Goal: Task Accomplishment & Management: Complete application form

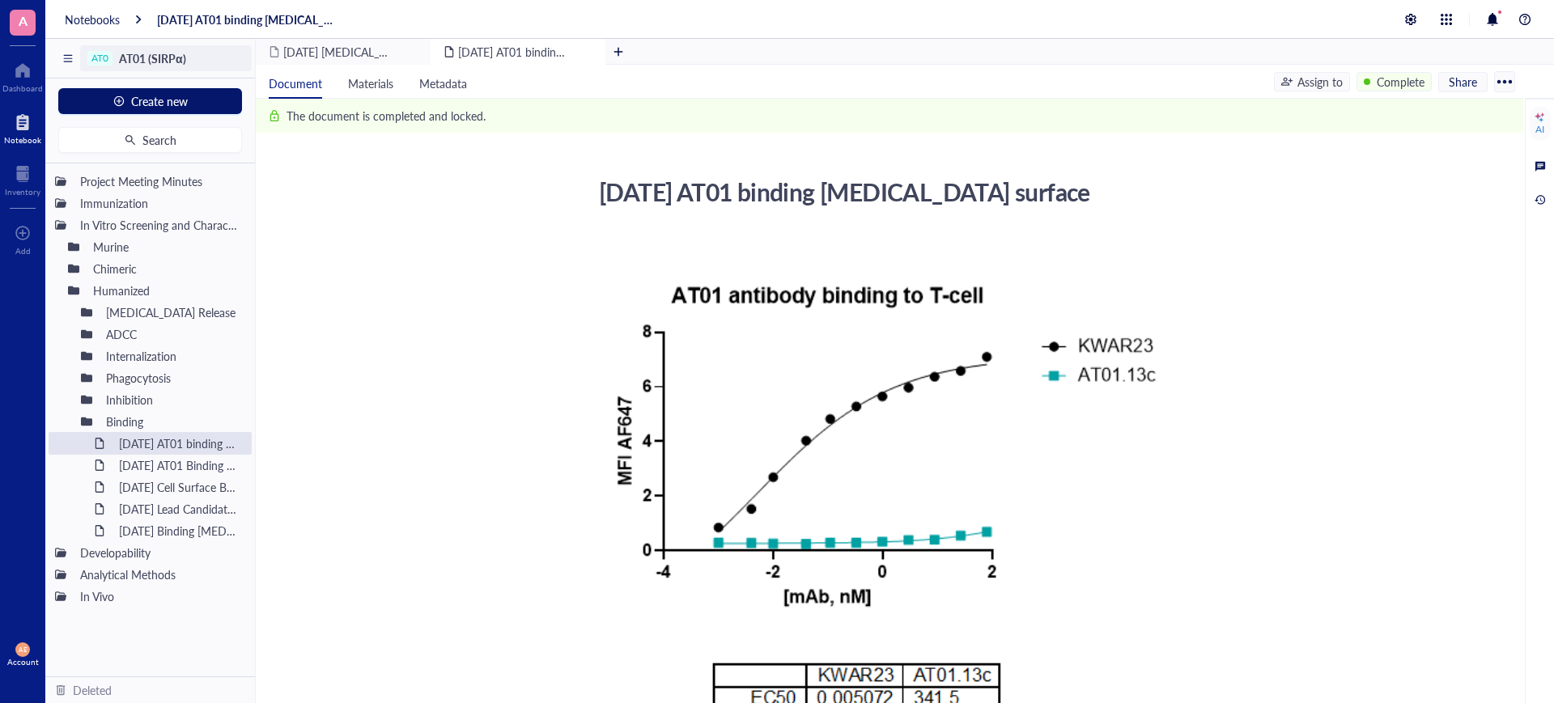
drag, startPoint x: 169, startPoint y: 99, endPoint x: 138, endPoint y: 49, distance: 59.3
click at [138, 49] on div "AT0 AT01 (SIRPα) Create new Search Project Meeting Minutes Immunization In Vitr…" at bounding box center [150, 371] width 210 height 664
click at [24, 71] on div at bounding box center [22, 70] width 40 height 26
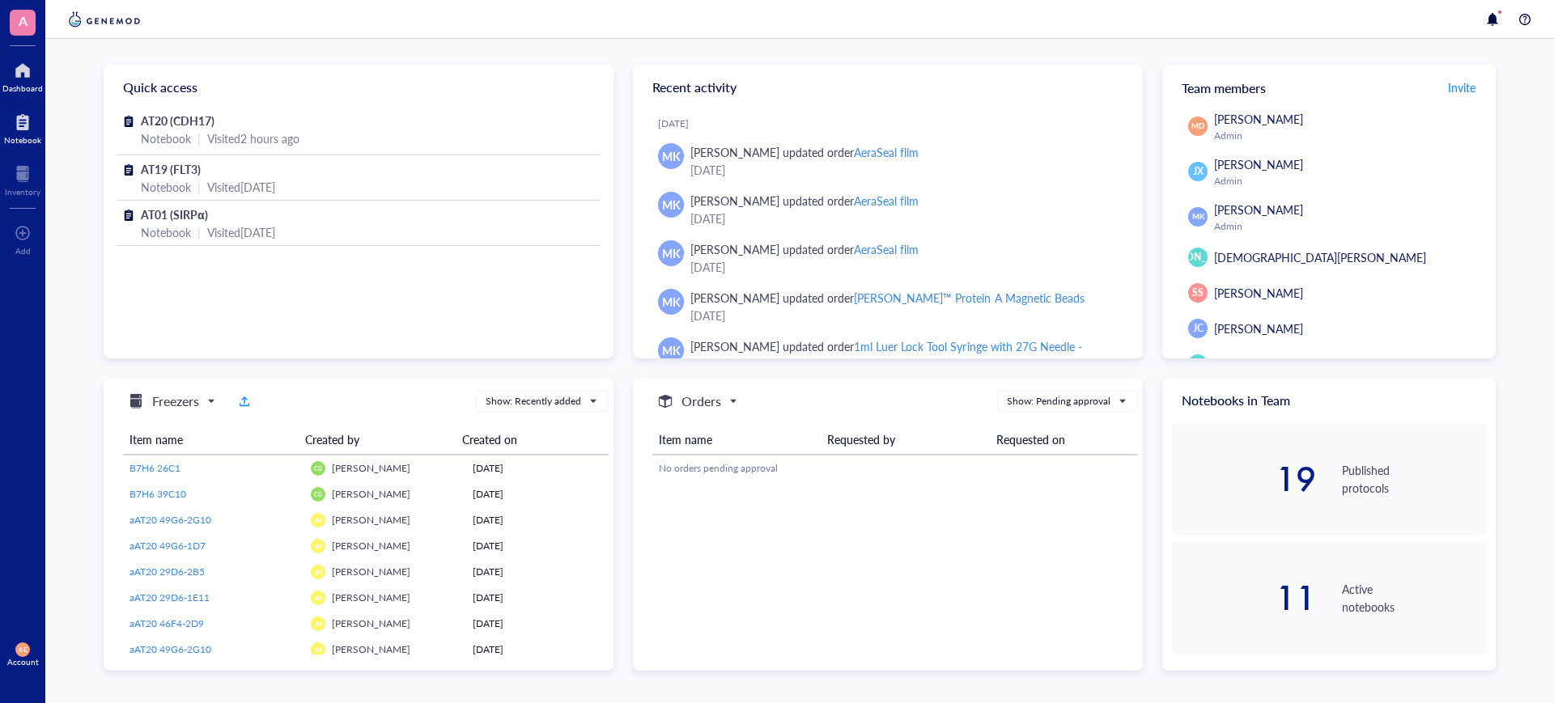
click at [22, 118] on div at bounding box center [22, 122] width 37 height 26
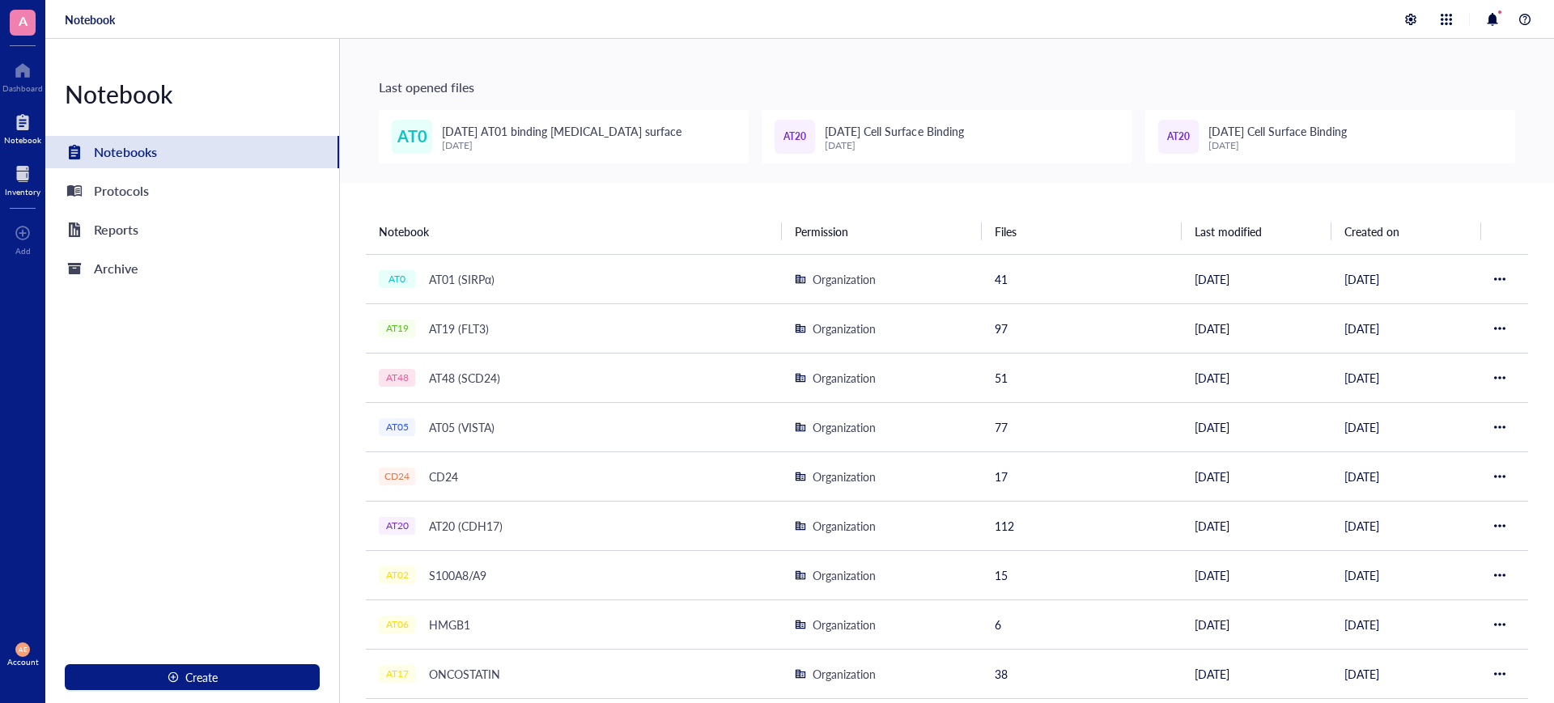
click at [21, 173] on div at bounding box center [23, 174] width 36 height 26
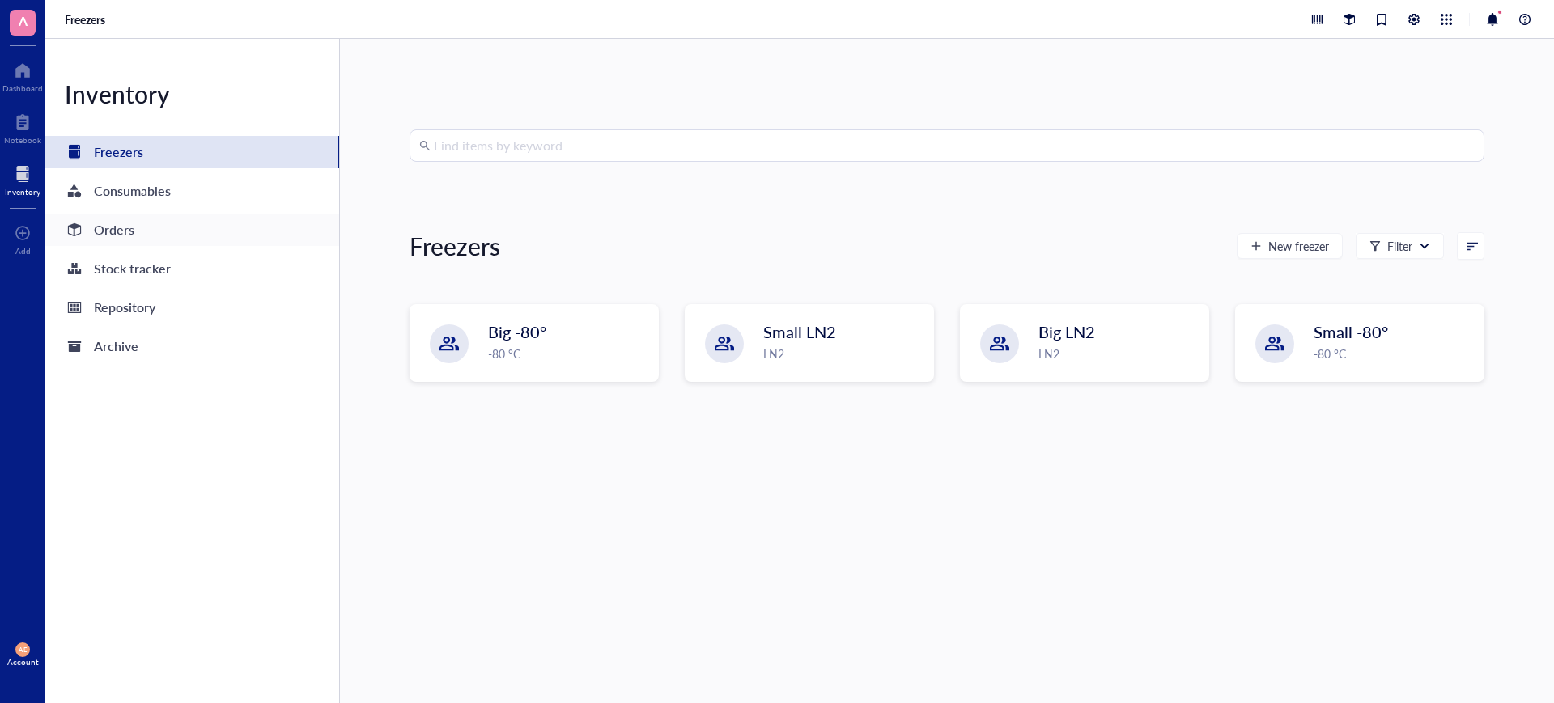
click at [102, 227] on div "Orders" at bounding box center [114, 230] width 40 height 23
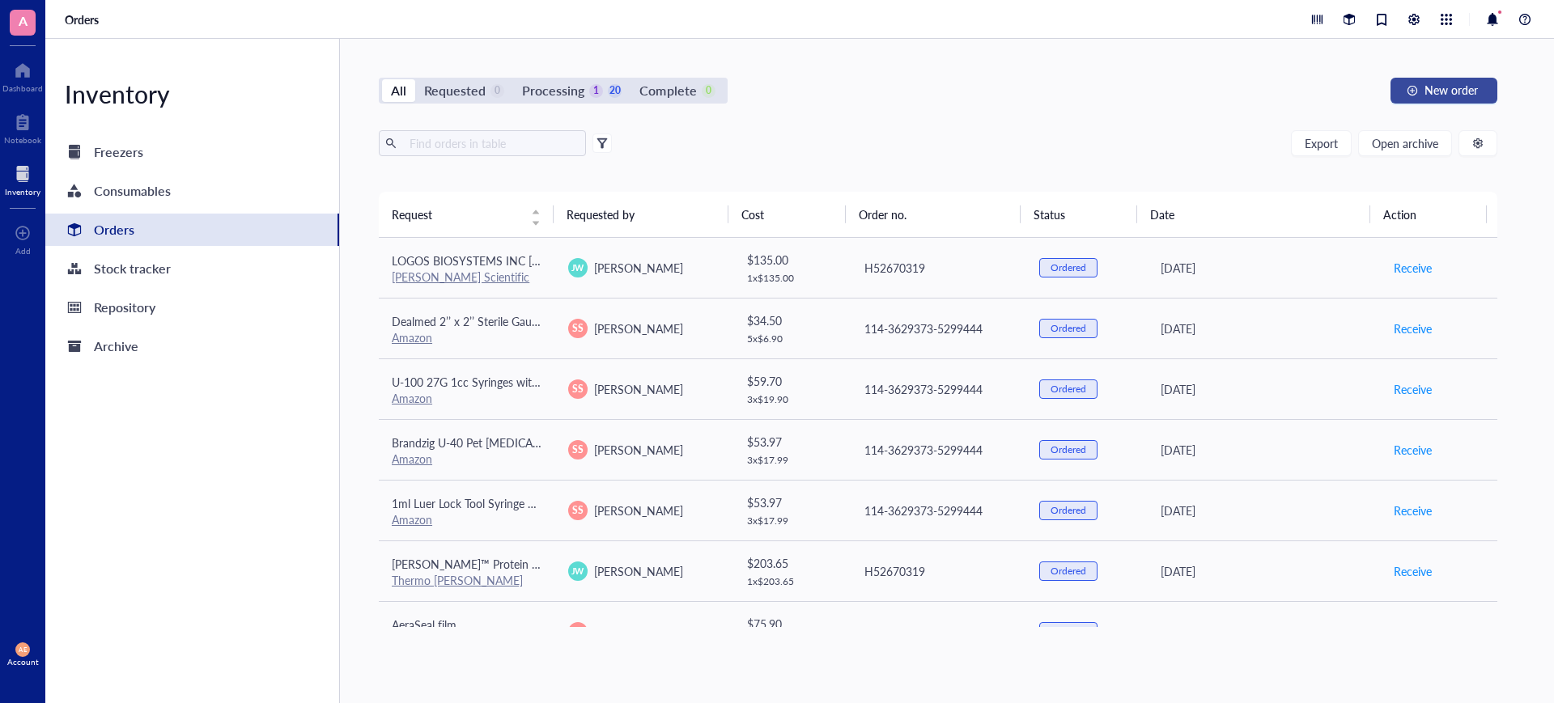
click at [1456, 91] on span "New order" at bounding box center [1450, 89] width 53 height 13
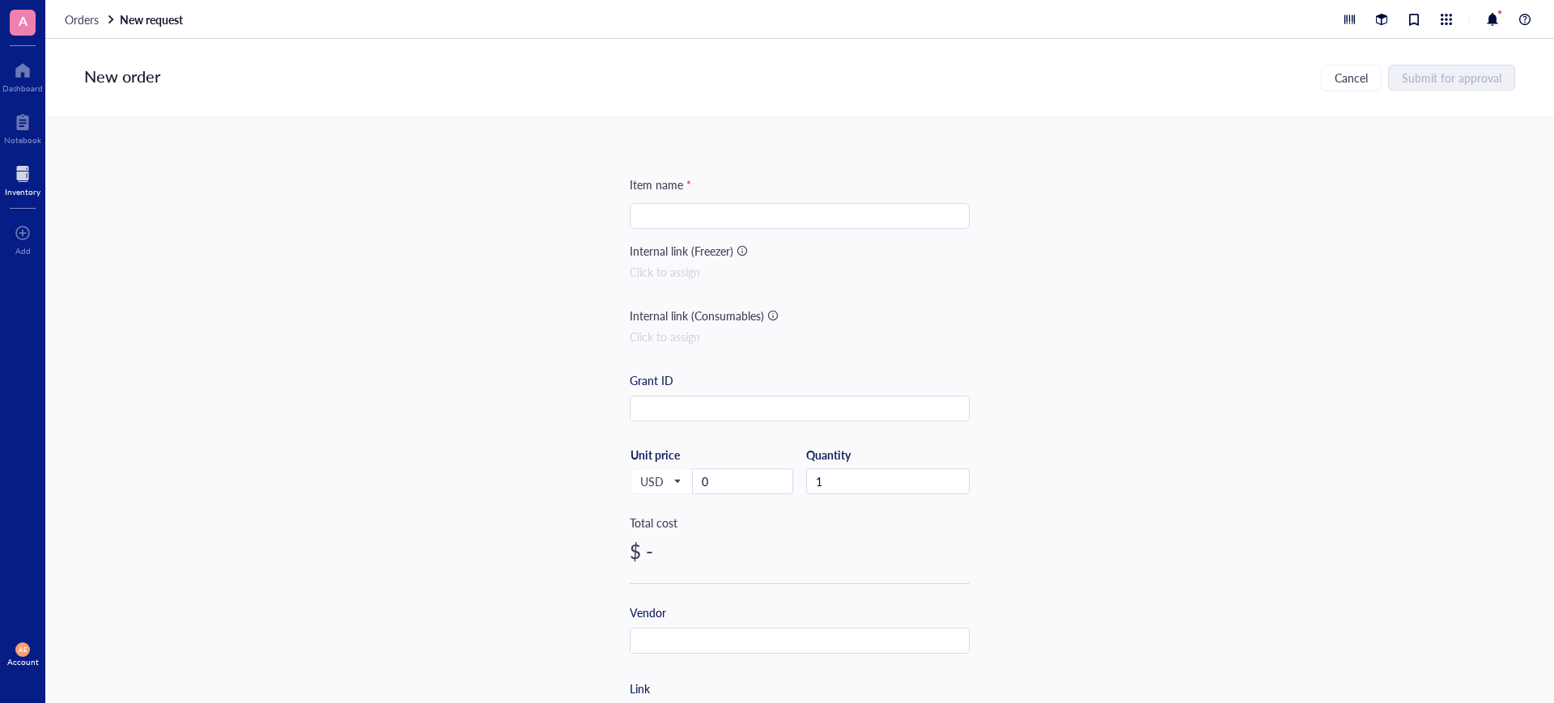
click at [657, 214] on input "search" at bounding box center [799, 216] width 320 height 24
click at [643, 214] on input "search" at bounding box center [799, 216] width 320 height 24
paste input "[MEDICAL_DATA] recombinant, zinc solution"
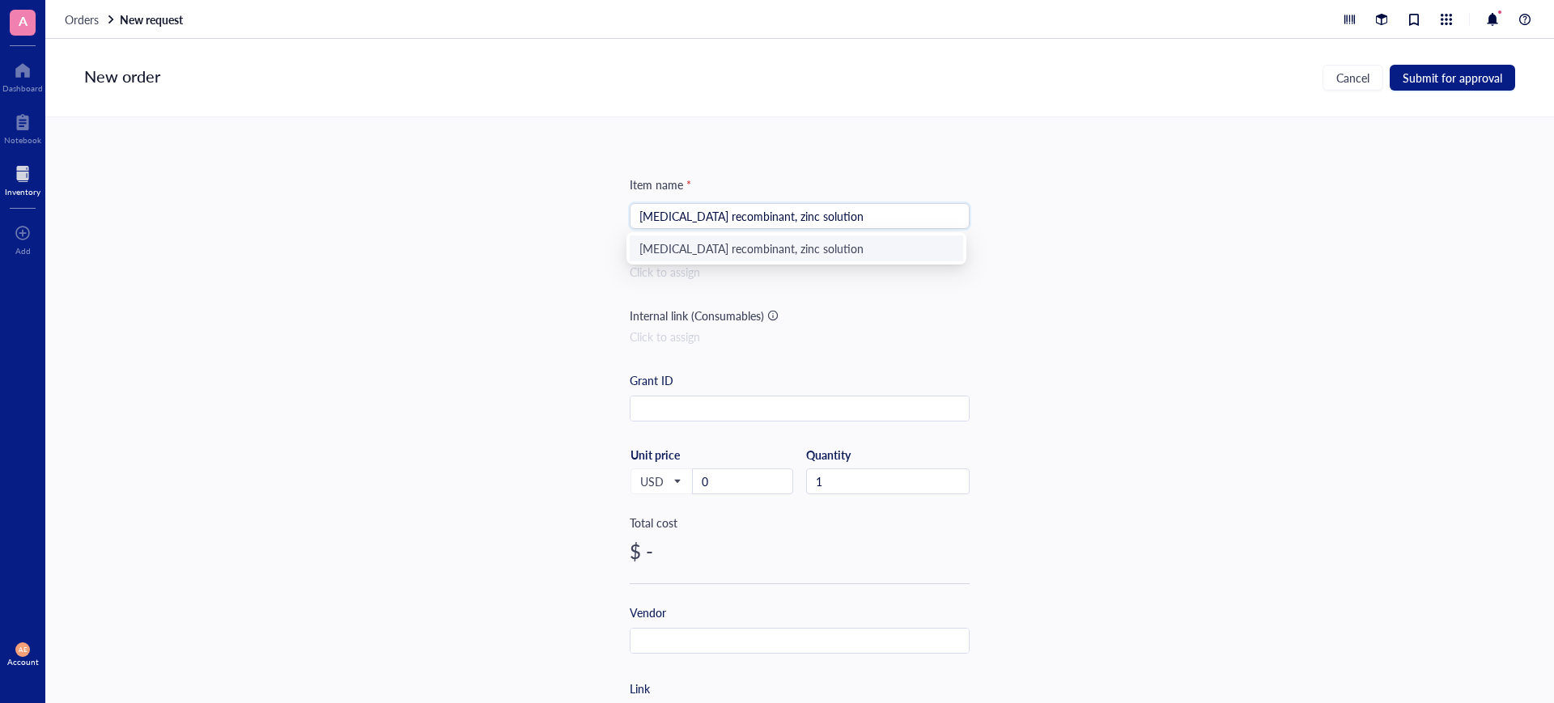
click at [743, 249] on div "[MEDICAL_DATA] recombinant, zinc solution" at bounding box center [796, 249] width 314 height 18
type input "[MEDICAL_DATA] recombinant, zinc solution"
click at [1104, 268] on div "Item name * [MEDICAL_DATA] recombinant, zinc solution Internal link (Freezer) C…" at bounding box center [799, 410] width 1508 height 586
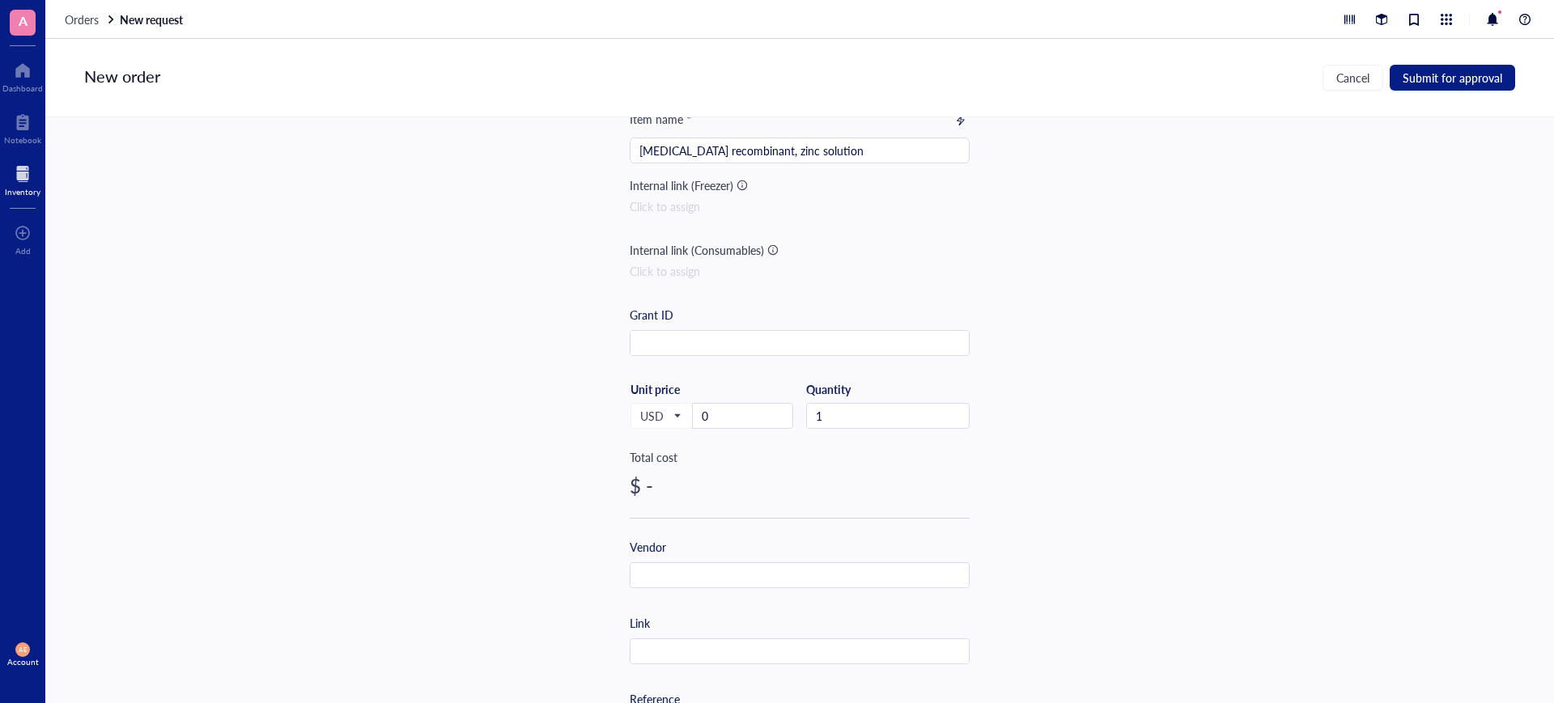
scroll to position [101, 0]
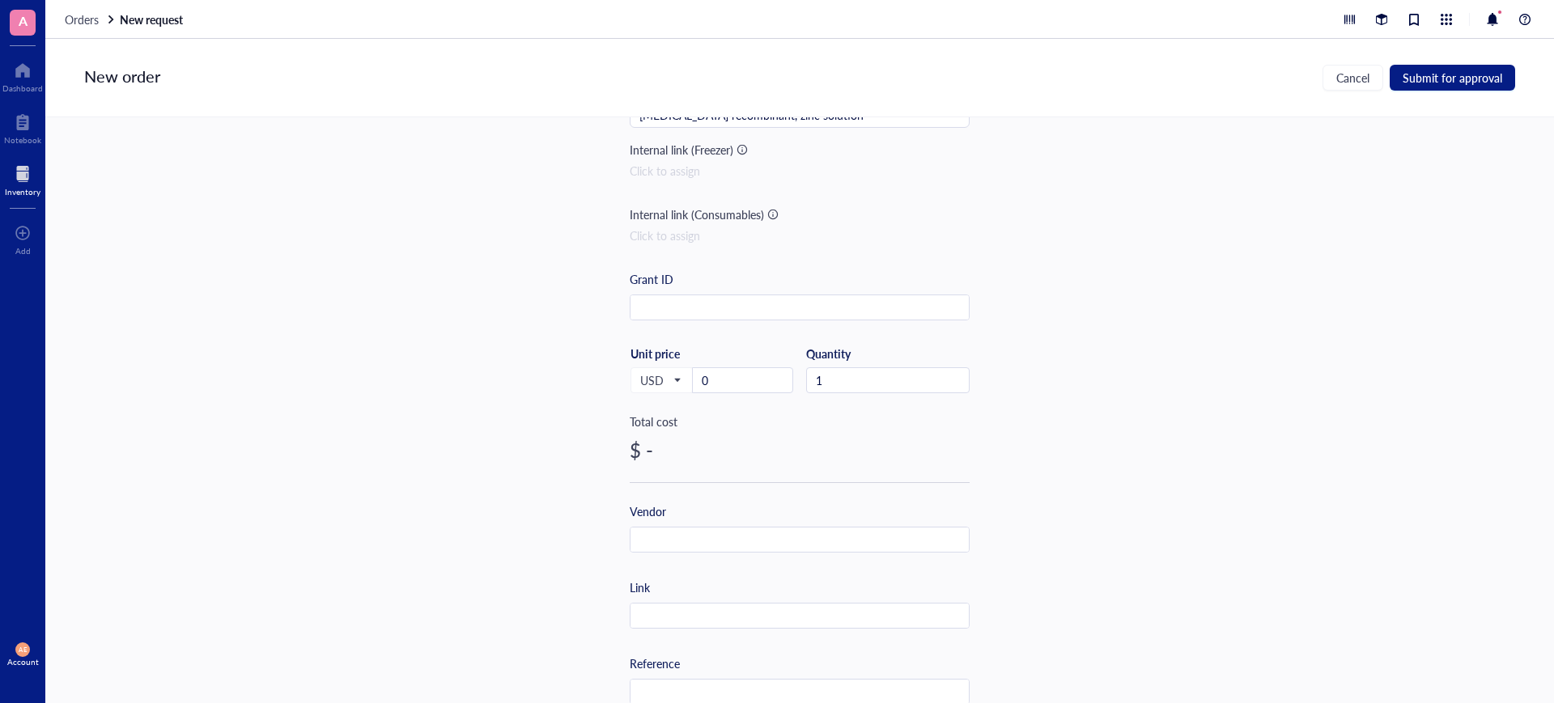
click at [740, 151] on div at bounding box center [741, 149] width 11 height 11
drag, startPoint x: 715, startPoint y: 379, endPoint x: 692, endPoint y: 376, distance: 22.8
click at [693, 376] on input "0" at bounding box center [743, 380] width 100 height 24
type input "72.75"
click at [1037, 254] on div "Item name * [MEDICAL_DATA] recombinant, zinc solution Internal link (Freezer) C…" at bounding box center [799, 410] width 1508 height 586
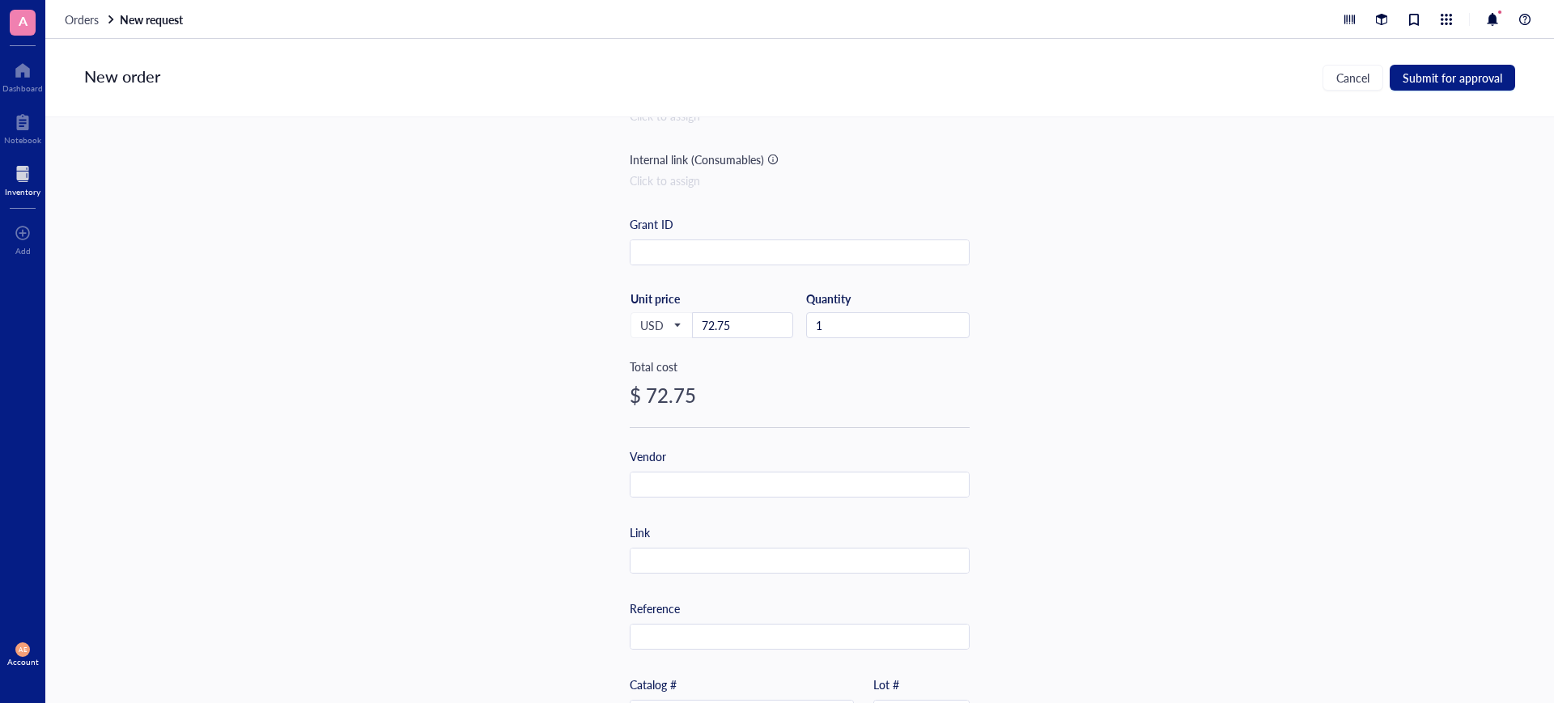
scroll to position [202, 0]
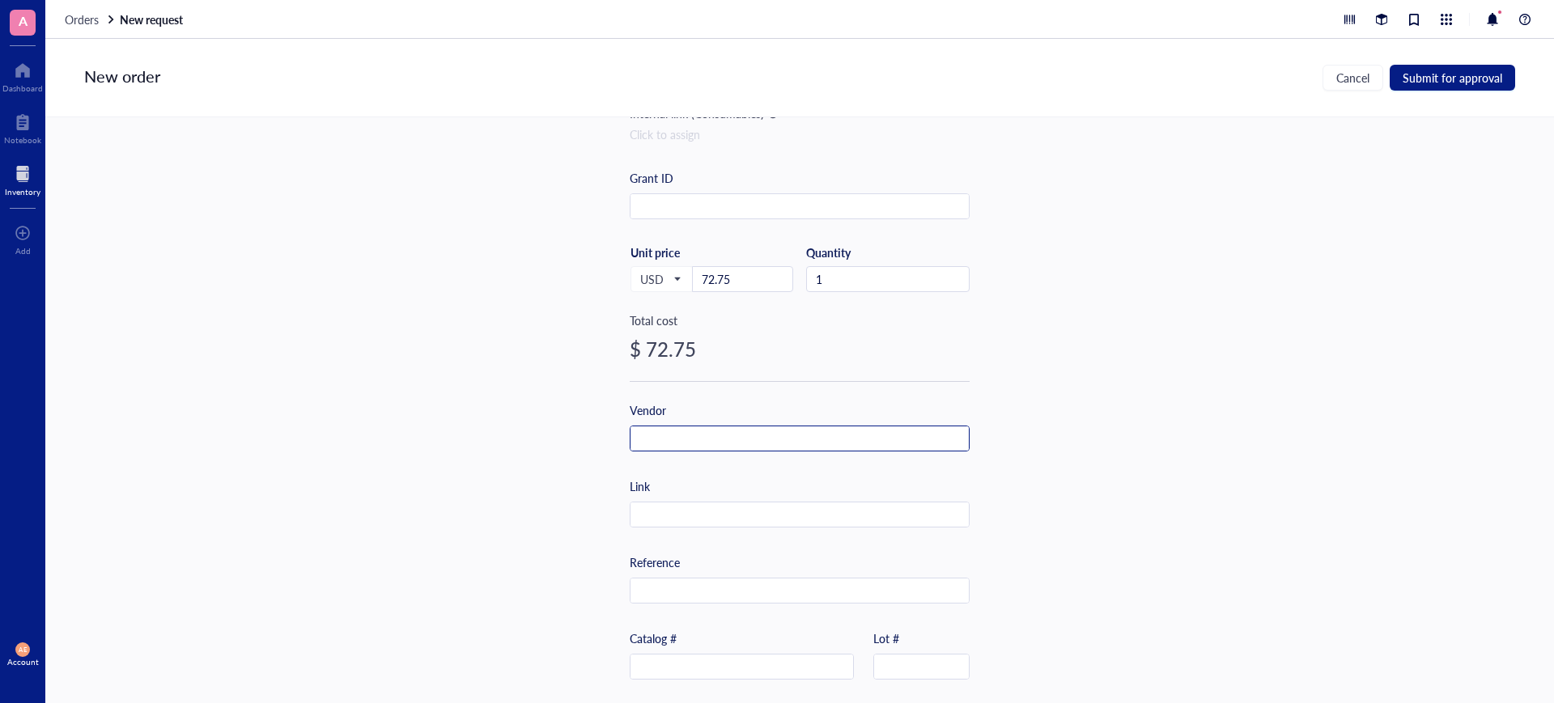
click at [644, 441] on input "text" at bounding box center [799, 439] width 338 height 26
click at [657, 516] on input "text" at bounding box center [799, 516] width 338 height 26
paste input "[URL][DOMAIN_NAME]"
type input "[URL][DOMAIN_NAME]"
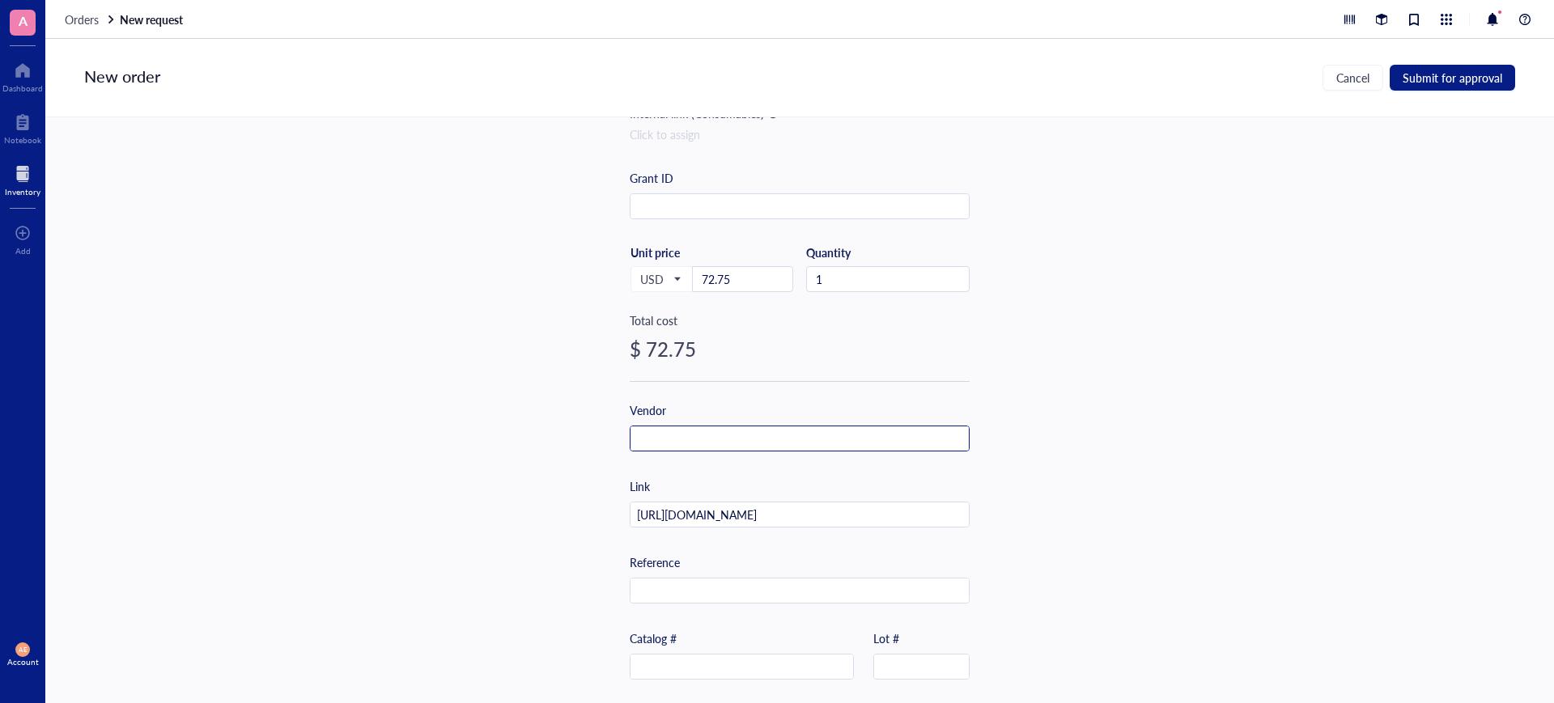
click at [656, 443] on input "text" at bounding box center [799, 439] width 338 height 26
click at [655, 440] on input "text" at bounding box center [799, 439] width 338 height 26
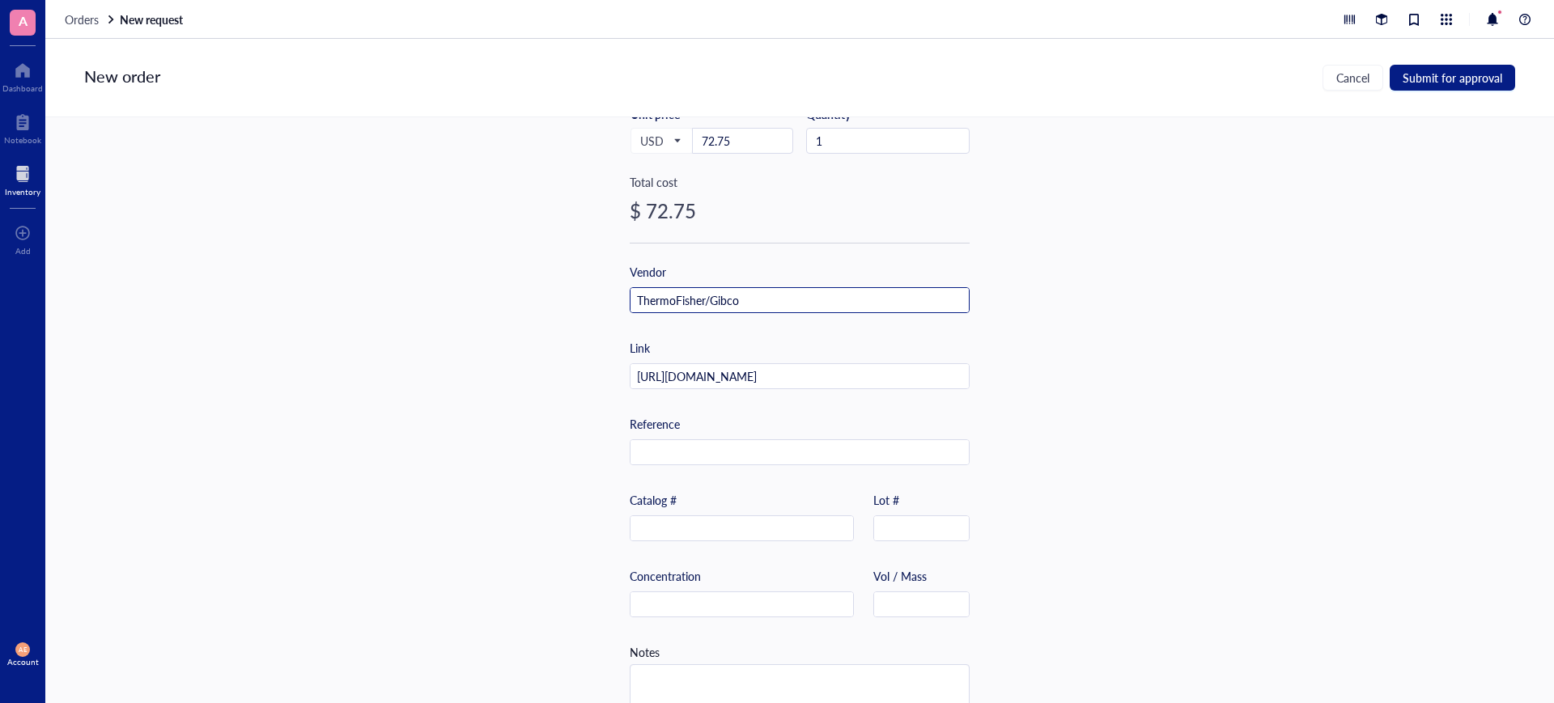
scroll to position [375, 0]
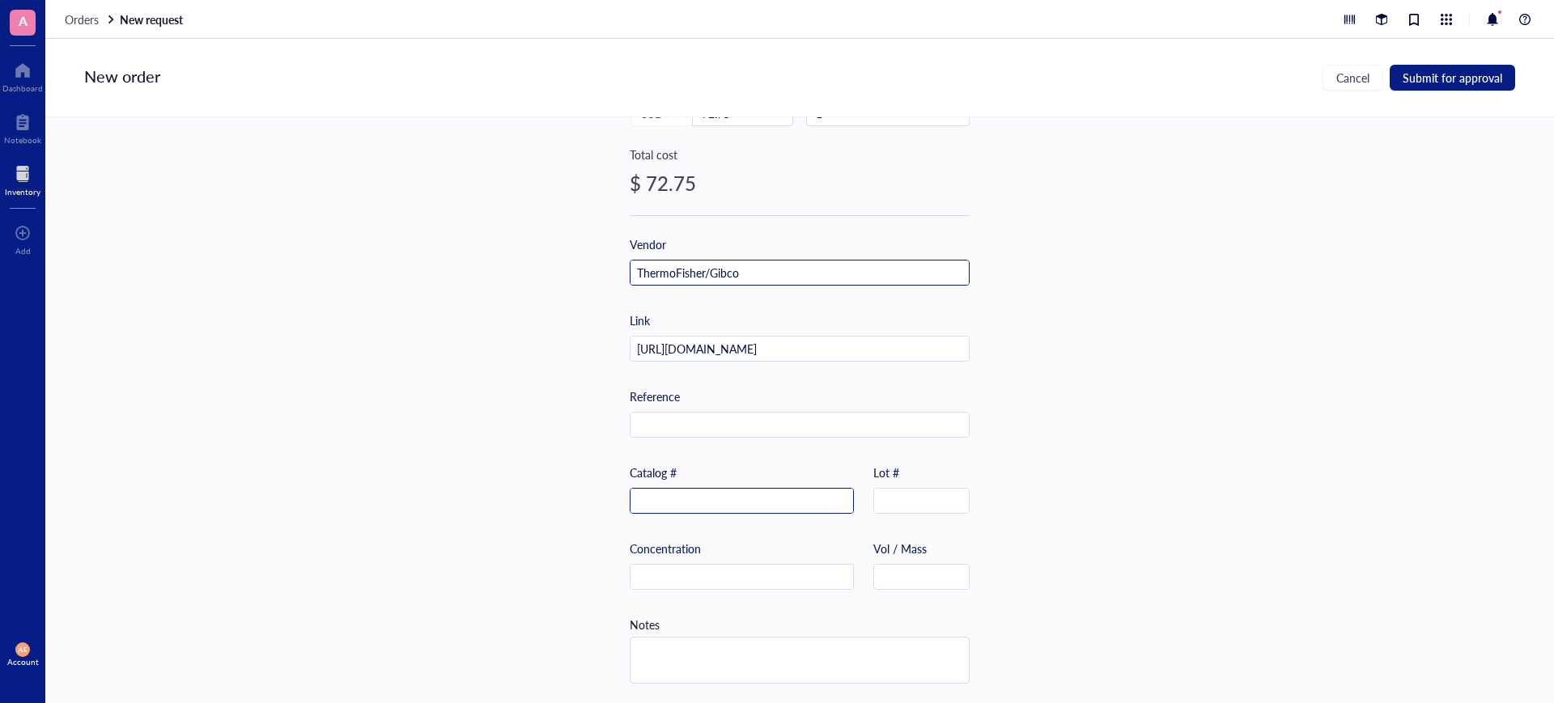
type input "ThermoFisher/Gibco"
click at [719, 496] on input "text" at bounding box center [741, 502] width 223 height 26
click at [657, 494] on input "text" at bounding box center [741, 502] width 223 height 26
paste input "12585014"
type input "12585014"
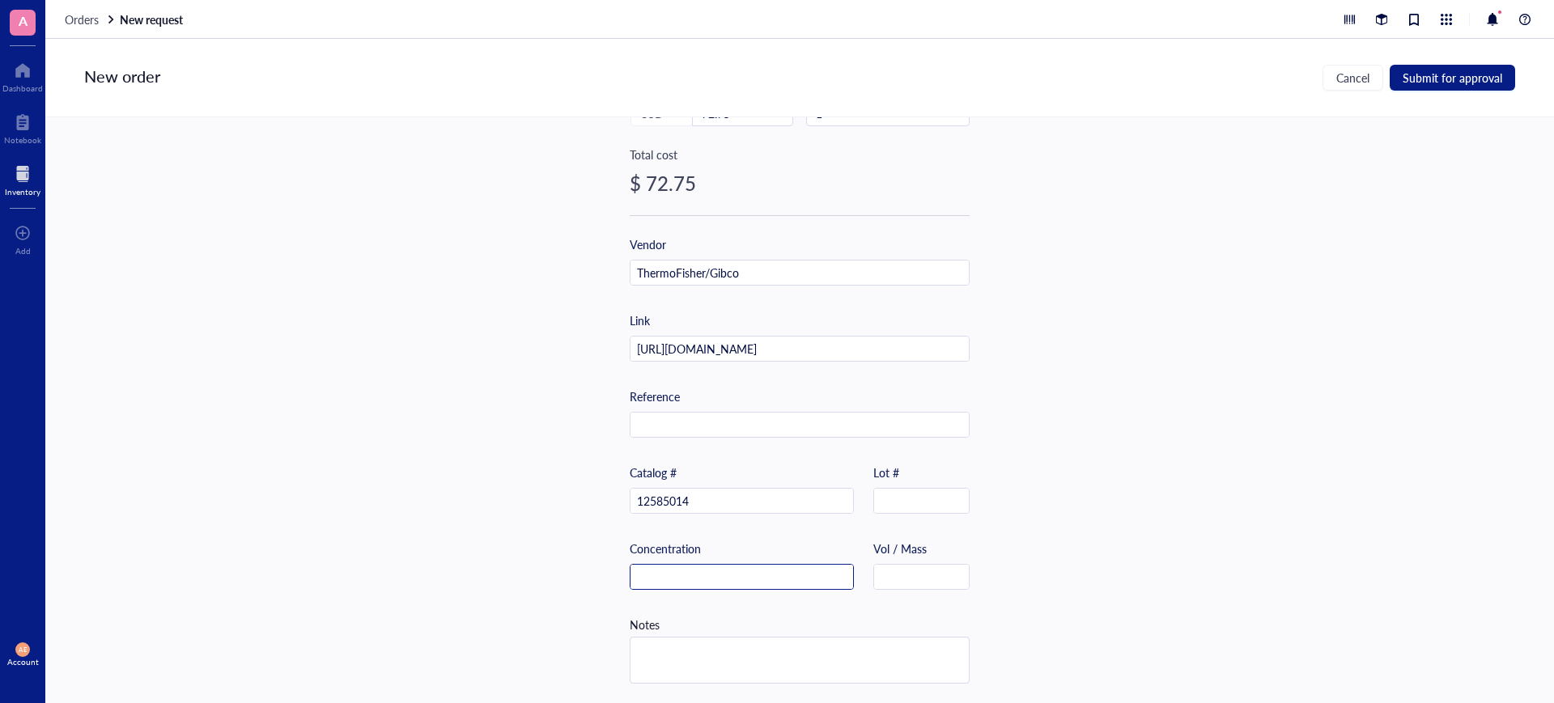
click at [728, 575] on input "text" at bounding box center [741, 578] width 223 height 26
drag, startPoint x: 674, startPoint y: 573, endPoint x: 669, endPoint y: 551, distance: 22.4
click at [673, 570] on input "text" at bounding box center [741, 578] width 223 height 26
paste input "4 mg/ml"
type input "4 mg/ml"
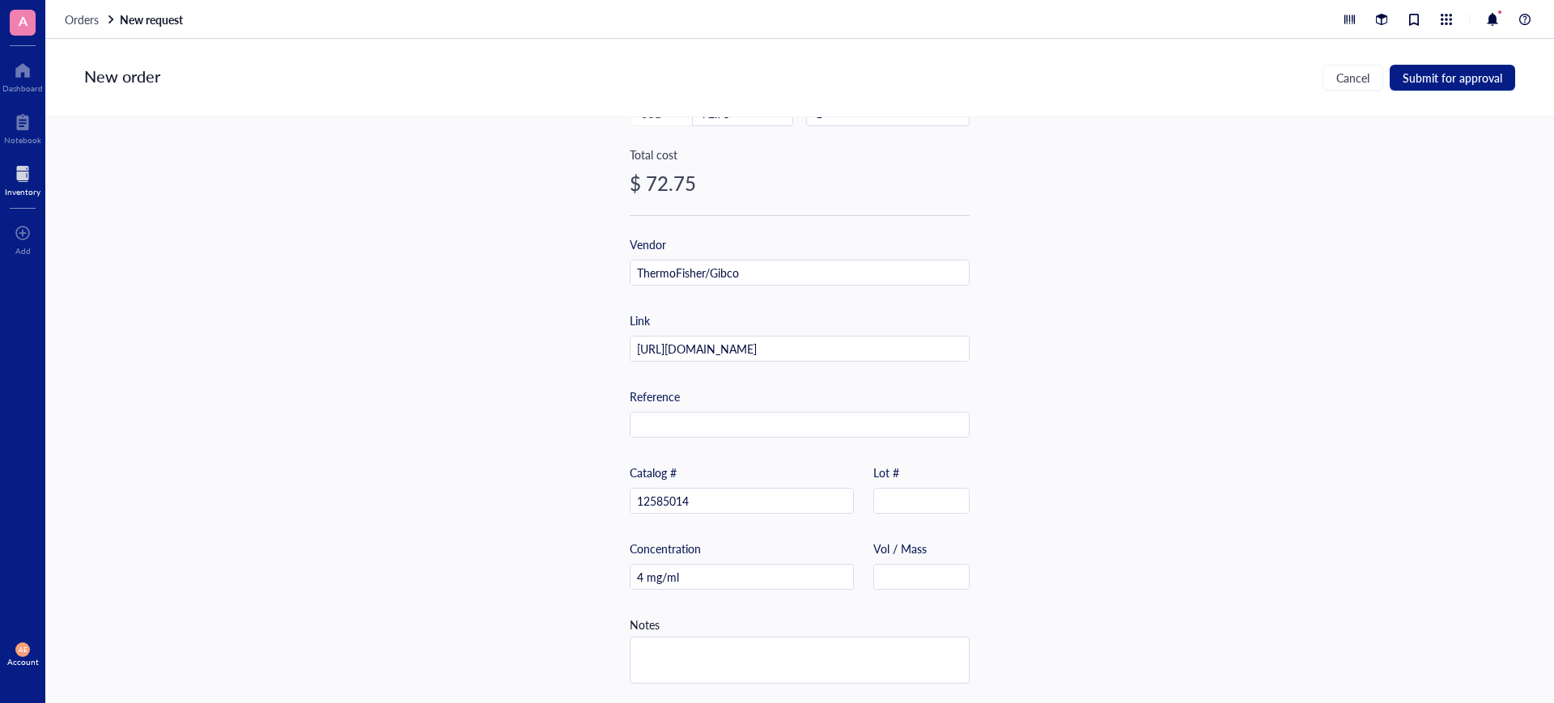
click at [1052, 320] on div "Item name * [MEDICAL_DATA] recombinant, zinc solution Internal link (Freezer) C…" at bounding box center [799, 410] width 1508 height 586
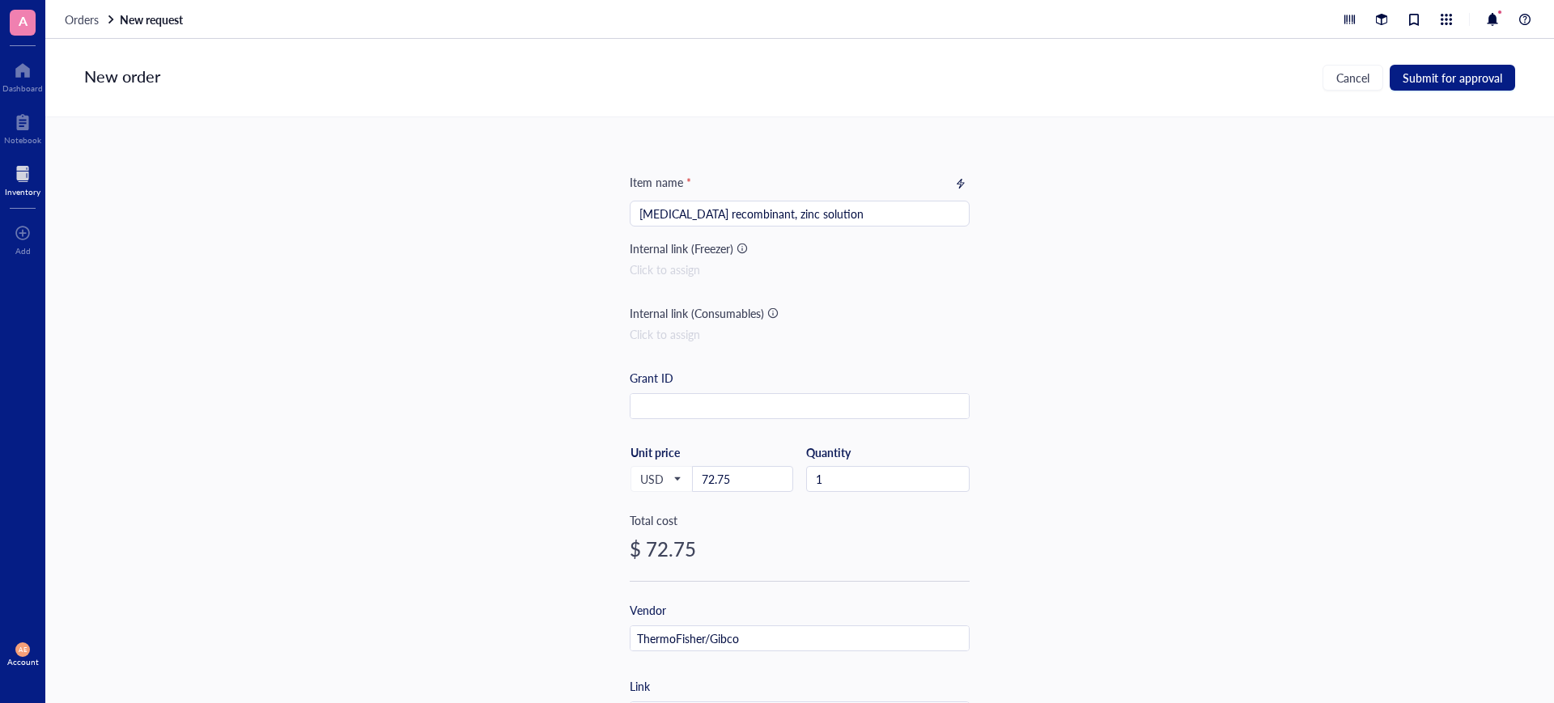
scroll to position [0, 0]
click at [1428, 74] on span "Submit for approval" at bounding box center [1452, 77] width 100 height 13
